Goal: Information Seeking & Learning: Learn about a topic

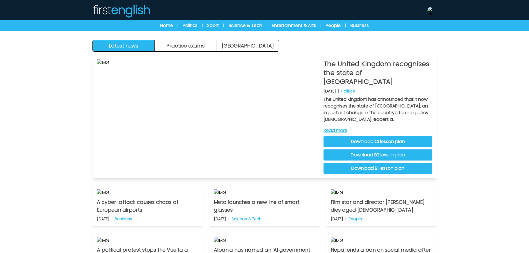
click at [384, 149] on link "Download B2 lesson plan" at bounding box center [378, 154] width 109 height 11
click at [382, 163] on link "Download B1 lesson plan" at bounding box center [378, 168] width 109 height 11
click at [342, 127] on link "Read more" at bounding box center [378, 130] width 109 height 7
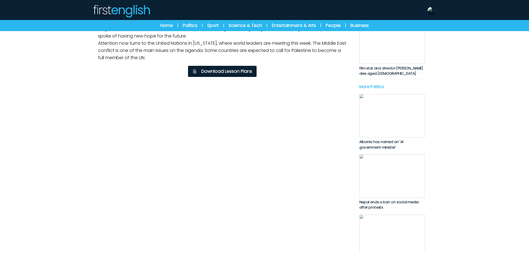
scroll to position [194, 0]
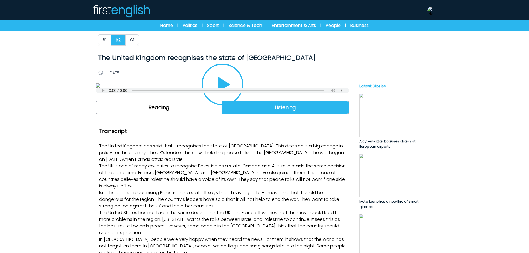
click at [229, 92] on icon "Play/Pause" at bounding box center [224, 85] width 12 height 16
click at [109, 43] on button "B1" at bounding box center [104, 39] width 13 height 11
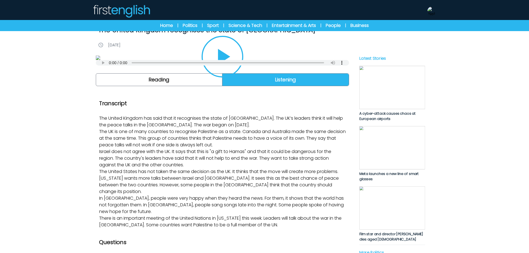
click at [221, 60] on img at bounding box center [222, 58] width 253 height 4
click at [229, 70] on icon "Play/Pause" at bounding box center [222, 56] width 27 height 27
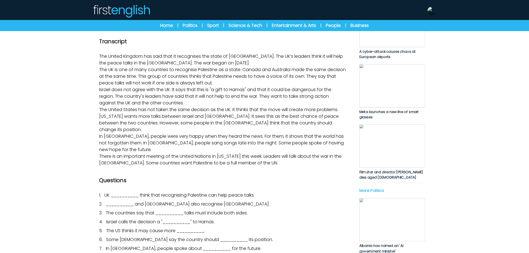
scroll to position [28, 0]
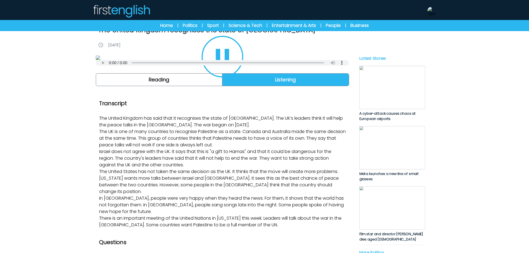
click at [197, 60] on img at bounding box center [222, 58] width 253 height 4
click at [232, 70] on icon "Play/Pause" at bounding box center [222, 56] width 27 height 27
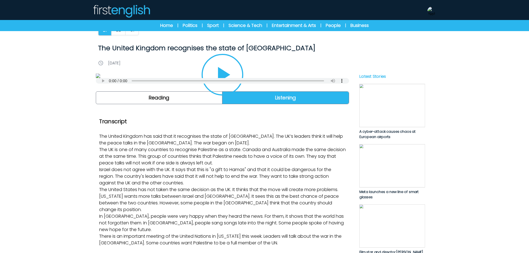
scroll to position [0, 0]
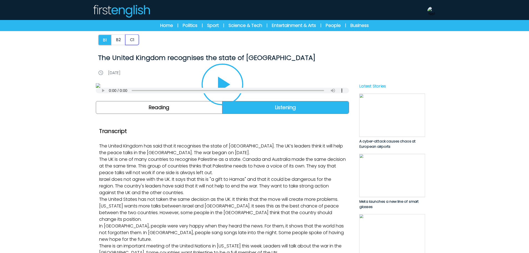
click at [137, 39] on button "C1" at bounding box center [132, 39] width 14 height 11
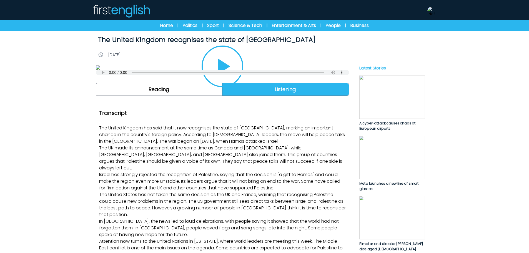
scroll to position [28, 0]
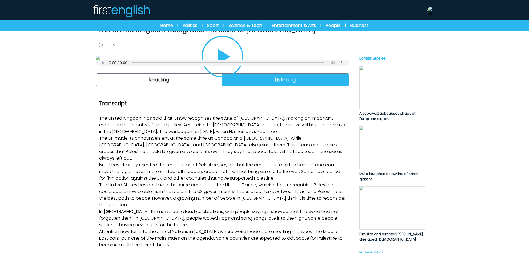
click at [219, 70] on icon "Play/Pause" at bounding box center [222, 56] width 27 height 27
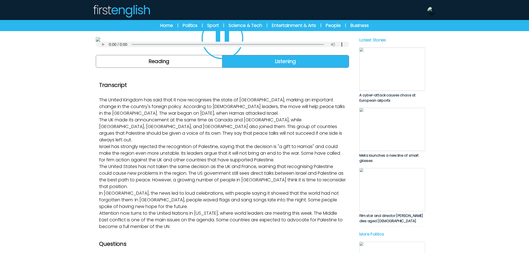
scroll to position [0, 0]
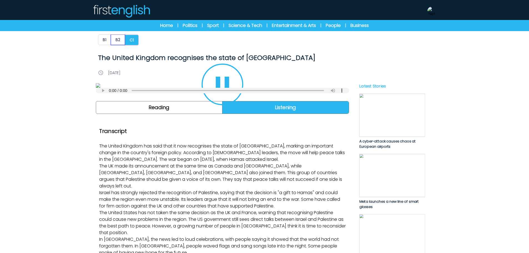
click at [119, 42] on button "B2" at bounding box center [118, 39] width 14 height 11
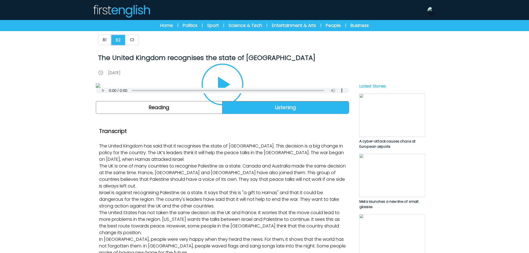
drag, startPoint x: 227, startPoint y: 157, endPoint x: 237, endPoint y: 158, distance: 10.4
click at [227, 98] on icon "Play/Pause" at bounding box center [222, 84] width 27 height 27
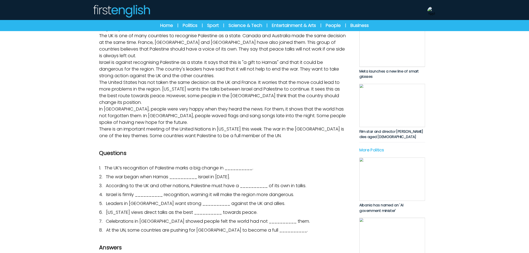
scroll to position [83, 0]
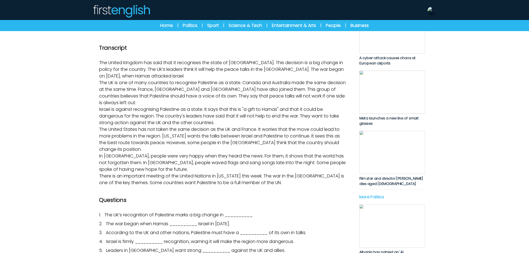
click at [219, 9] on icon "Play/Pause" at bounding box center [222, 1] width 13 height 16
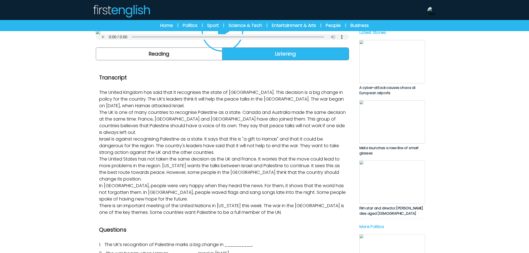
scroll to position [0, 0]
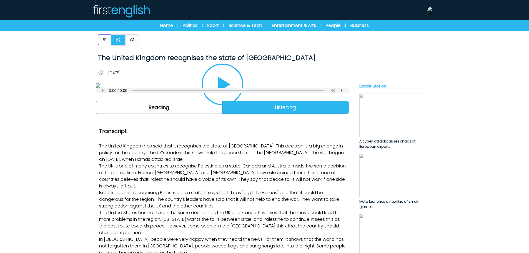
click at [109, 43] on button "B1" at bounding box center [104, 39] width 13 height 11
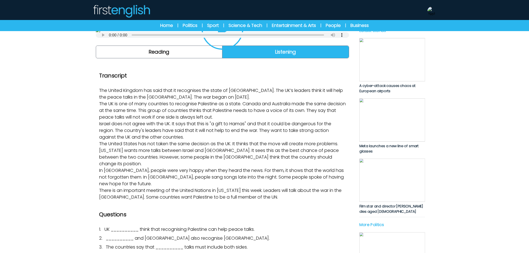
click at [221, 37] on icon "Play/Pause" at bounding box center [224, 29] width 12 height 16
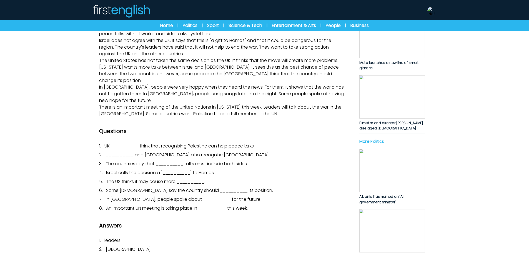
scroll to position [167, 0]
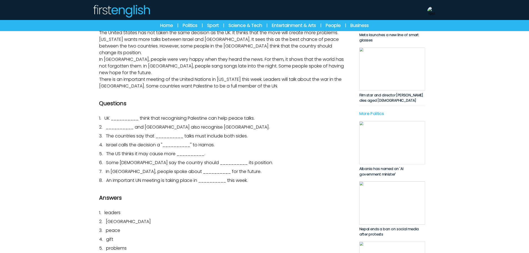
drag, startPoint x: 133, startPoint y: 10, endPoint x: 157, endPoint y: 16, distance: 25.3
click at [157, 14] on div "Manage Account Dashboard My Account Language English Español Français B1 B2" at bounding box center [264, 11] width 344 height 18
click at [157, 16] on div "Manage Account Dashboard My Account Language English Español Français B1 B2" at bounding box center [264, 11] width 344 height 18
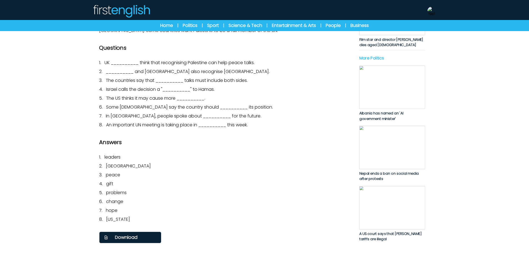
scroll to position [139, 0]
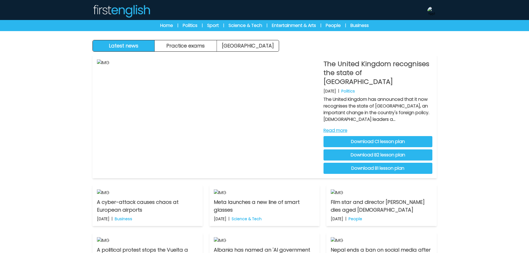
click at [437, 11] on div "Manage Account Dashboard My Account Language English Español Français B1 B2 C1 …" at bounding box center [265, 11] width 356 height 18
click at [434, 13] on img at bounding box center [431, 11] width 9 height 9
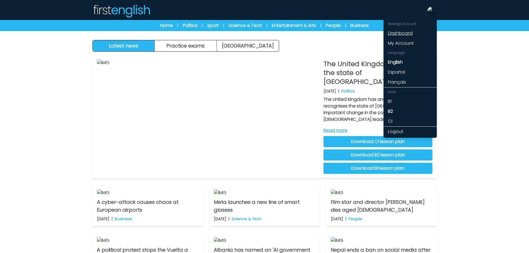
click at [407, 33] on link "Dashboard" at bounding box center [410, 33] width 53 height 10
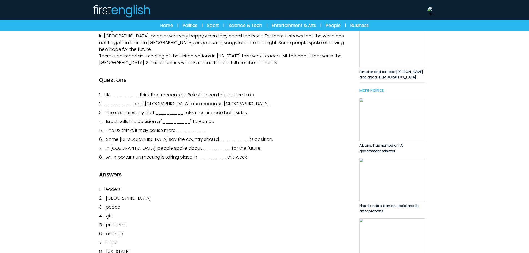
scroll to position [56, 0]
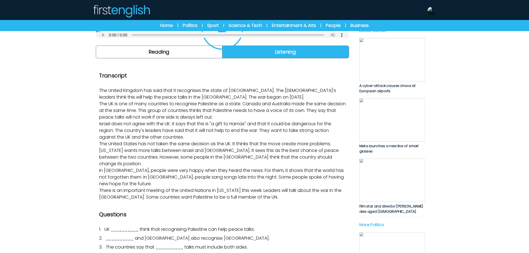
click at [221, 42] on icon "Play/Pause" at bounding box center [222, 29] width 27 height 27
click at [222, 42] on icon "Play/Pause" at bounding box center [222, 29] width 27 height 27
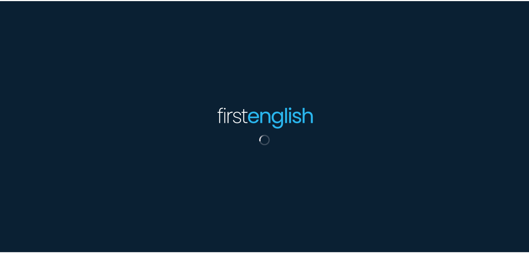
scroll to position [56, 0]
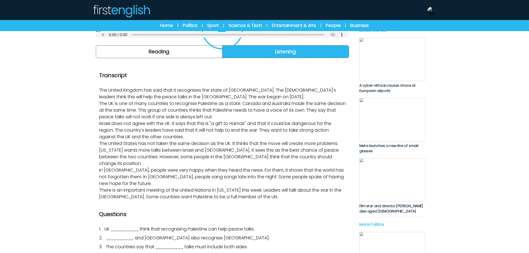
click at [218, 36] on icon "Play/Pause" at bounding box center [224, 29] width 12 height 16
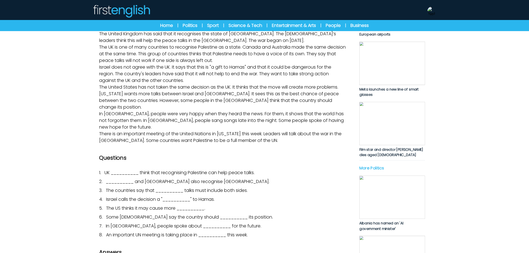
scroll to position [0, 0]
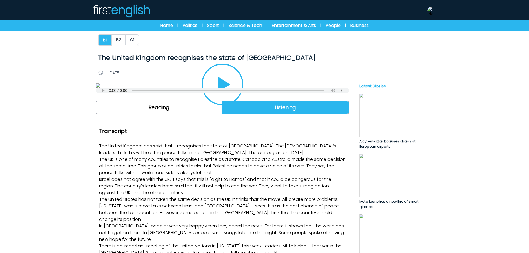
click at [170, 26] on link "Home" at bounding box center [166, 25] width 13 height 7
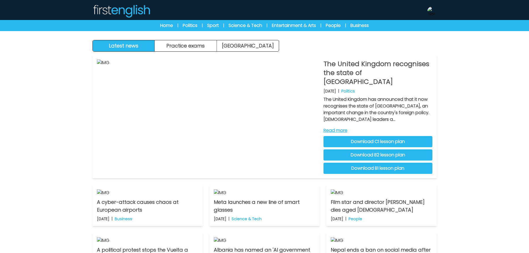
click at [499, 137] on div "Latest news Practice exams [GEOGRAPHIC_DATA] Latest news [GEOGRAPHIC_DATA] Prac…" at bounding box center [264, 180] width 529 height 360
